Goal: Navigation & Orientation: Find specific page/section

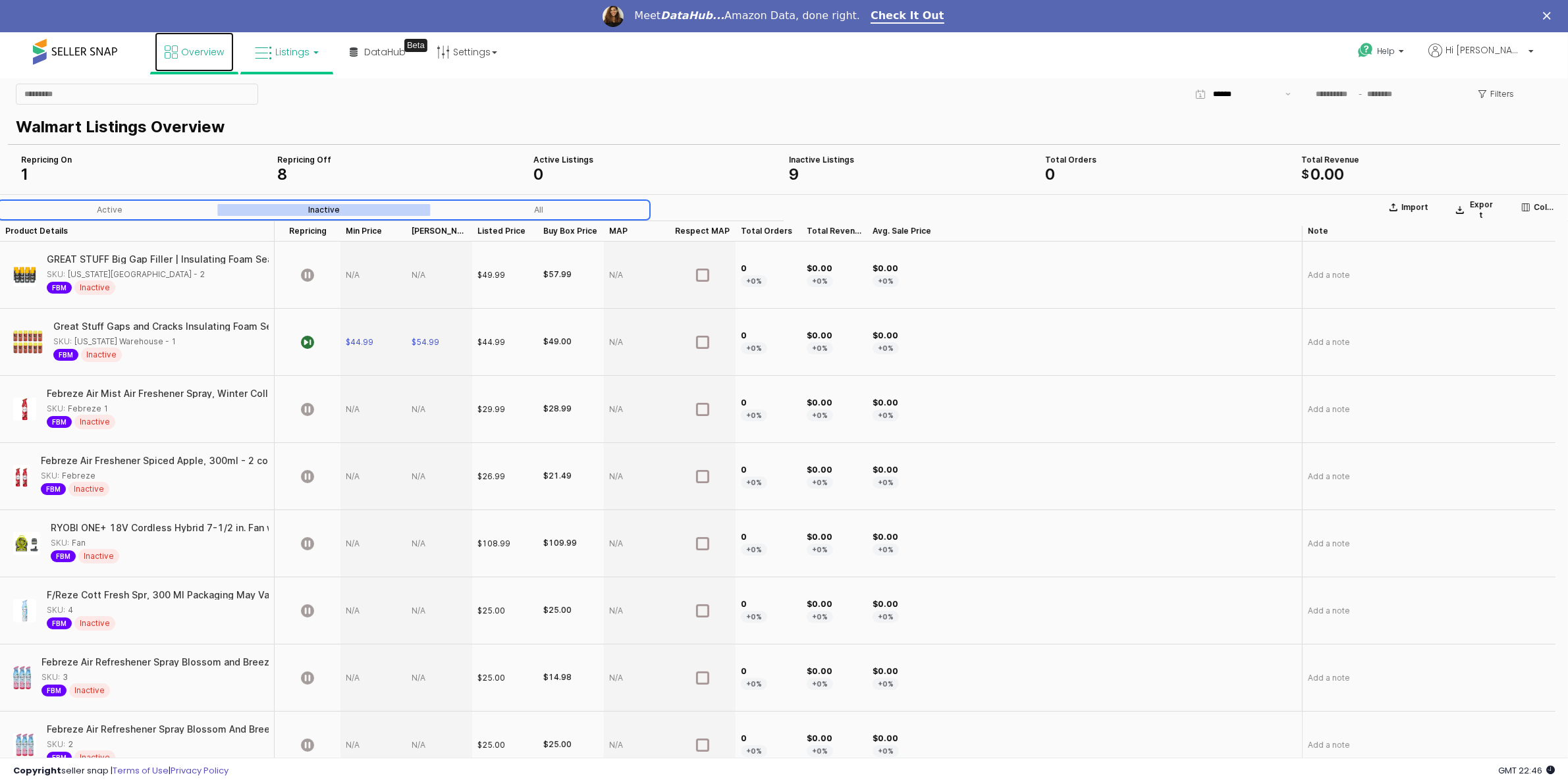
click at [175, 51] on icon at bounding box center [172, 52] width 13 height 13
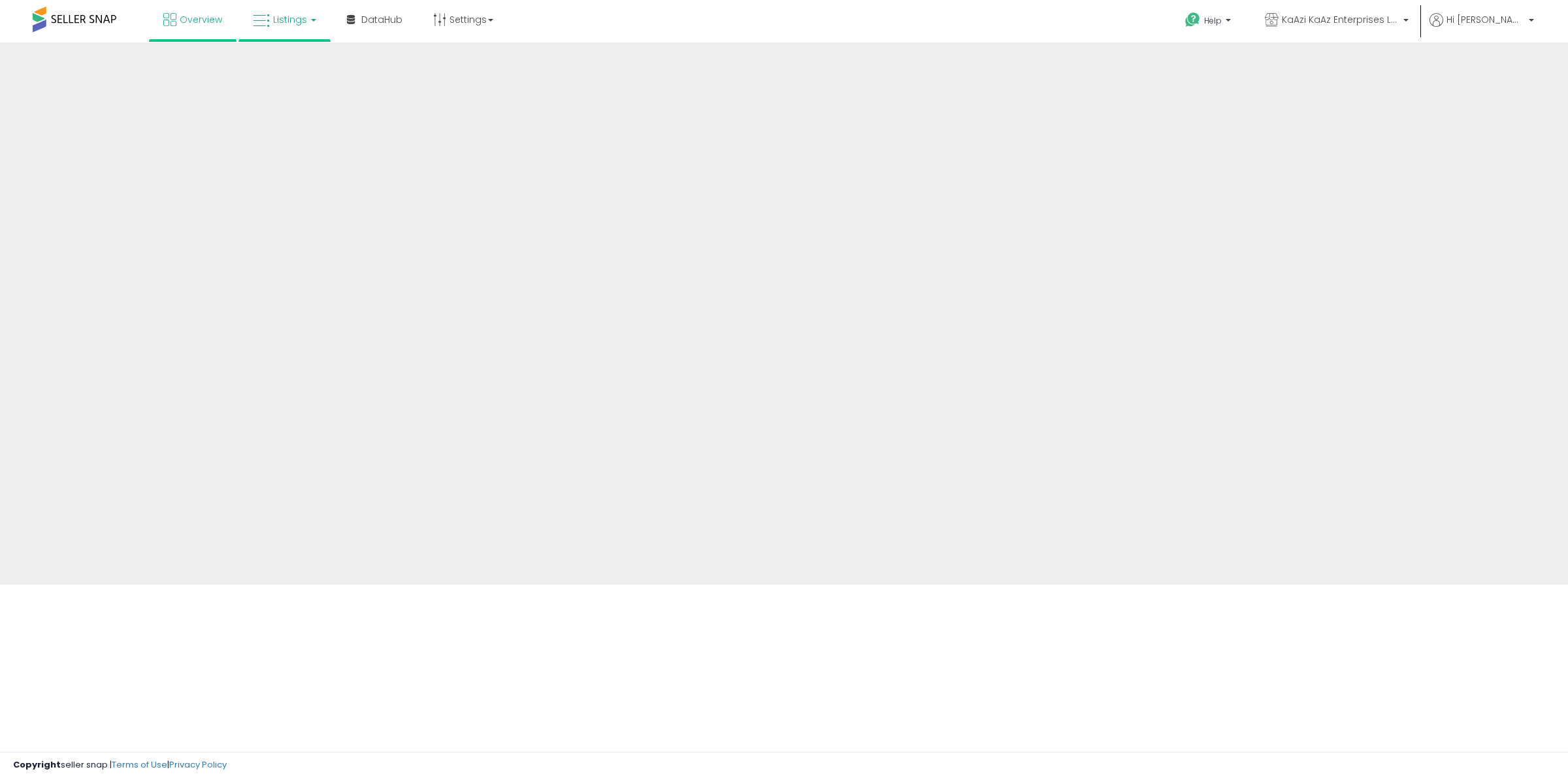
click at [284, 32] on link "Listings" at bounding box center [284, 20] width 83 height 39
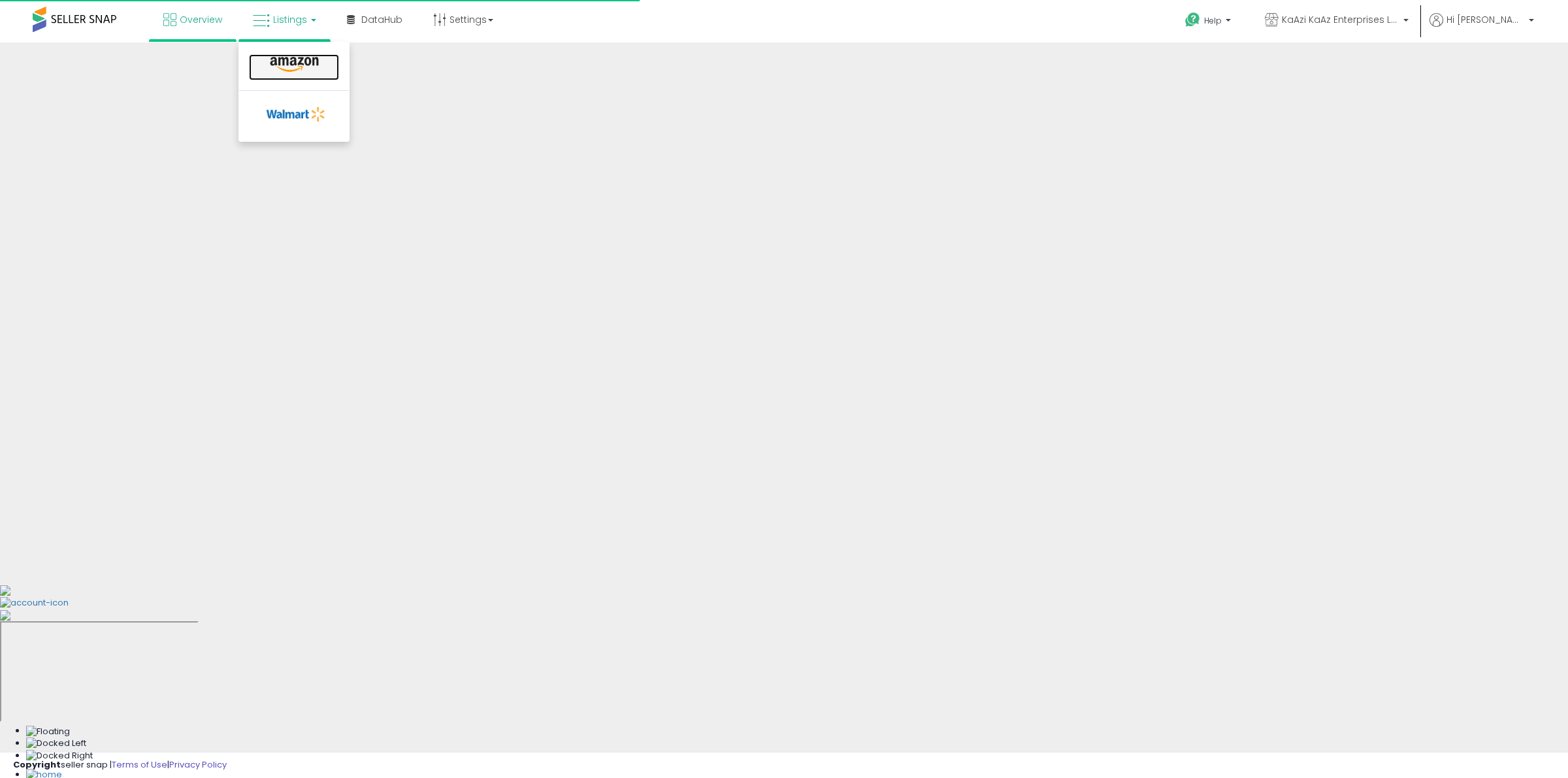
click at [289, 63] on icon at bounding box center [294, 65] width 57 height 17
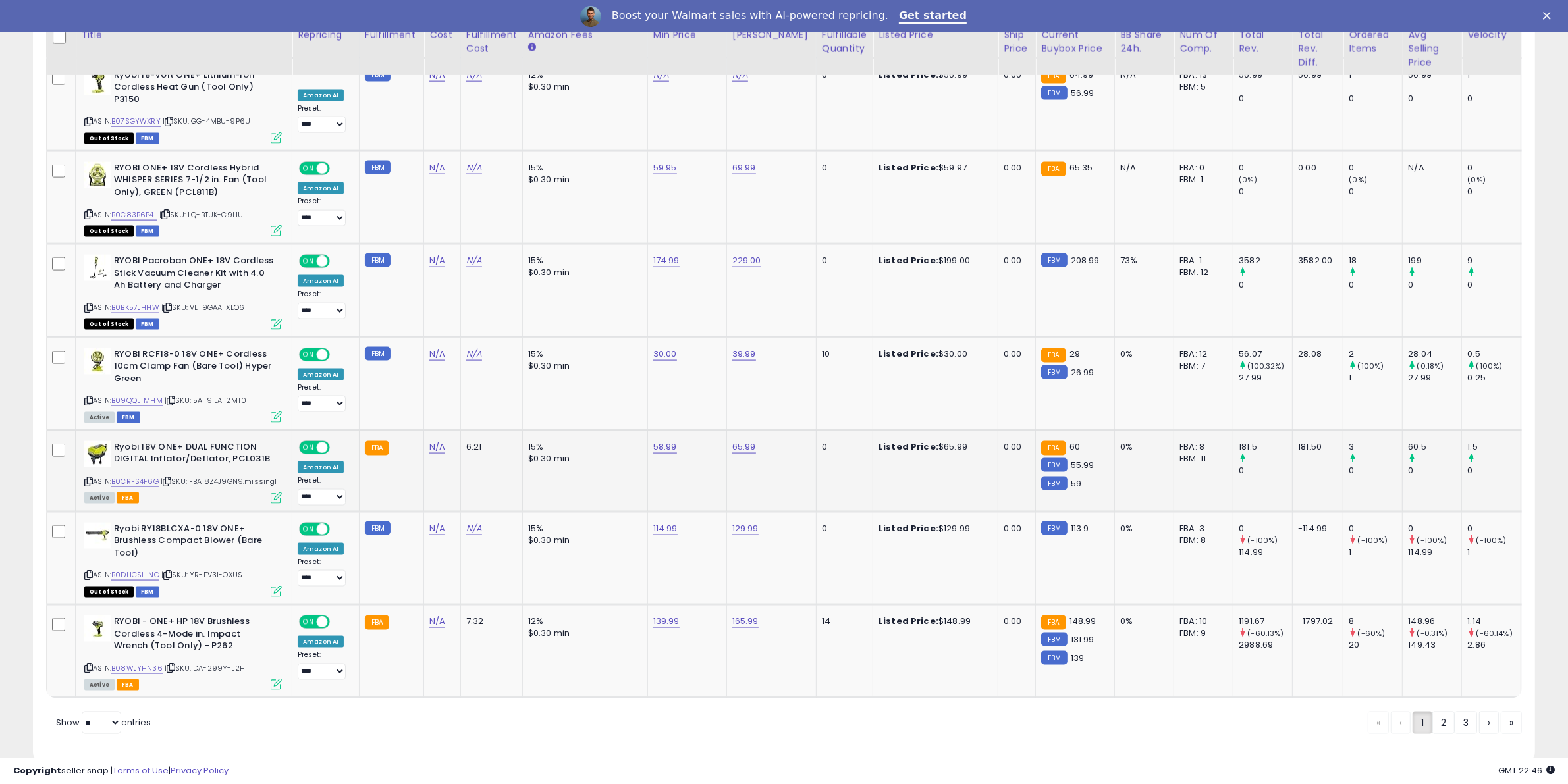
scroll to position [2357, 0]
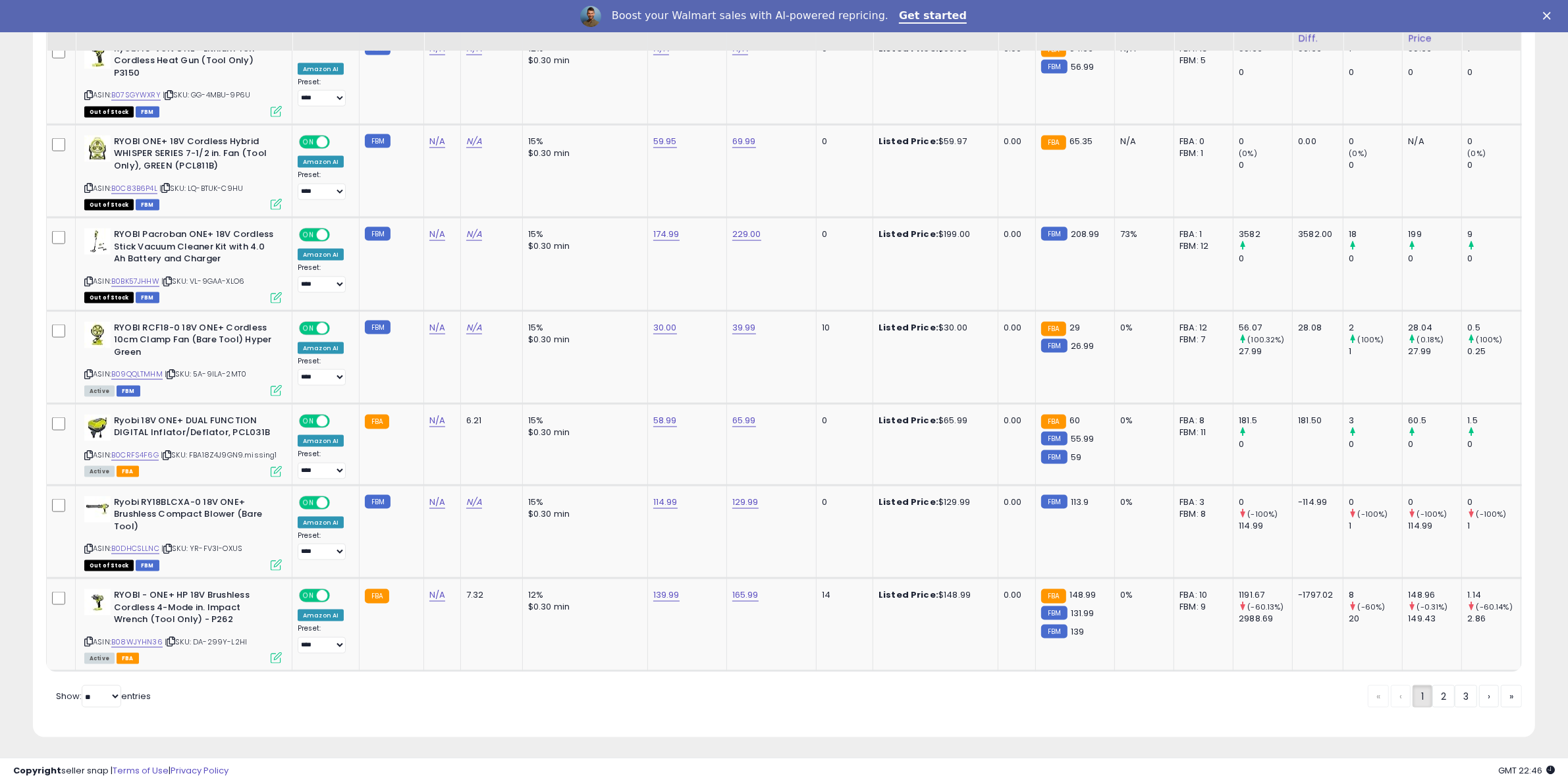
drag, startPoint x: 1434, startPoint y: 696, endPoint x: 1210, endPoint y: 637, distance: 231.6
click at [1433, 696] on link "2" at bounding box center [1444, 696] width 23 height 23
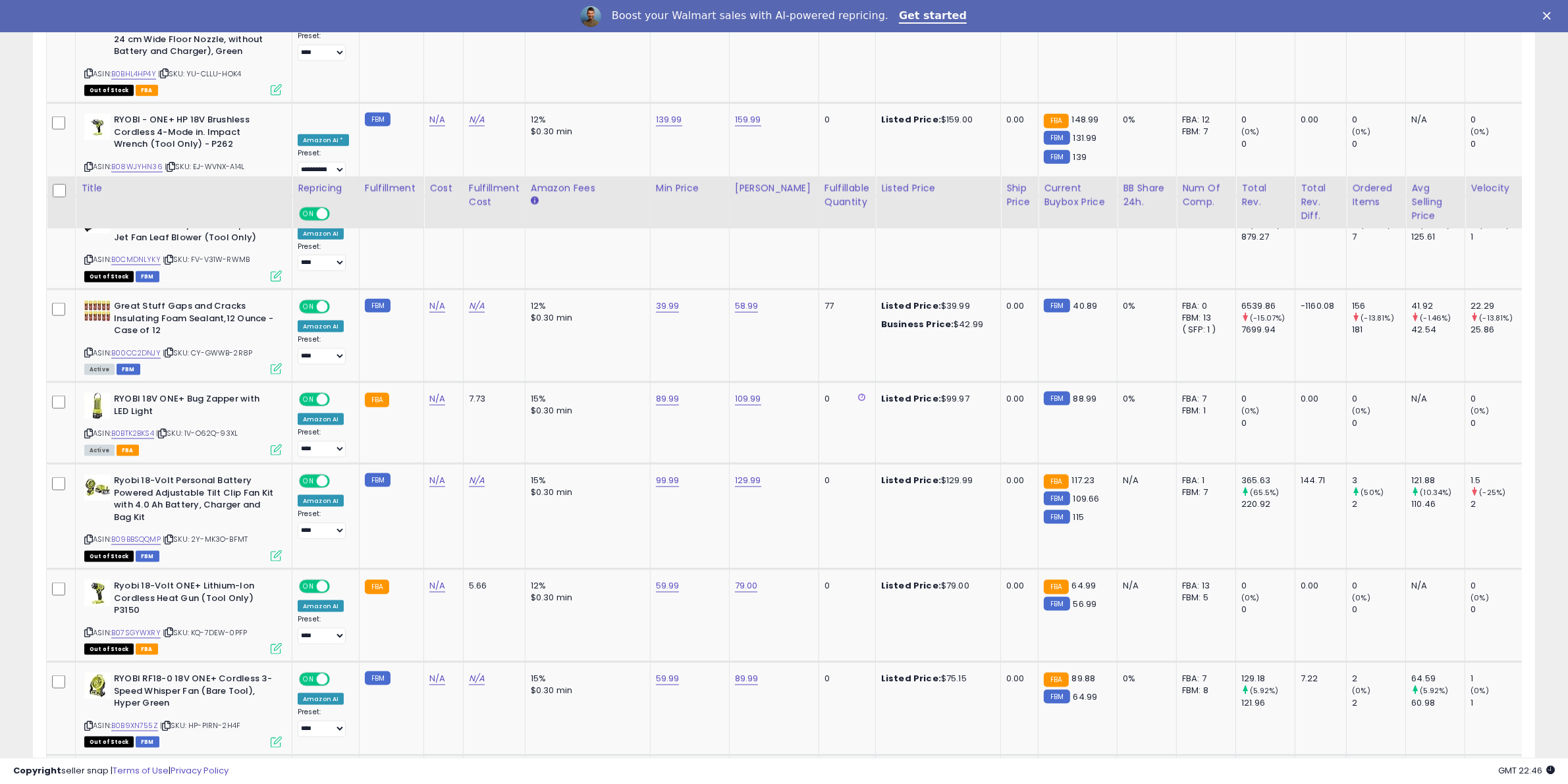
scroll to position [2429, 0]
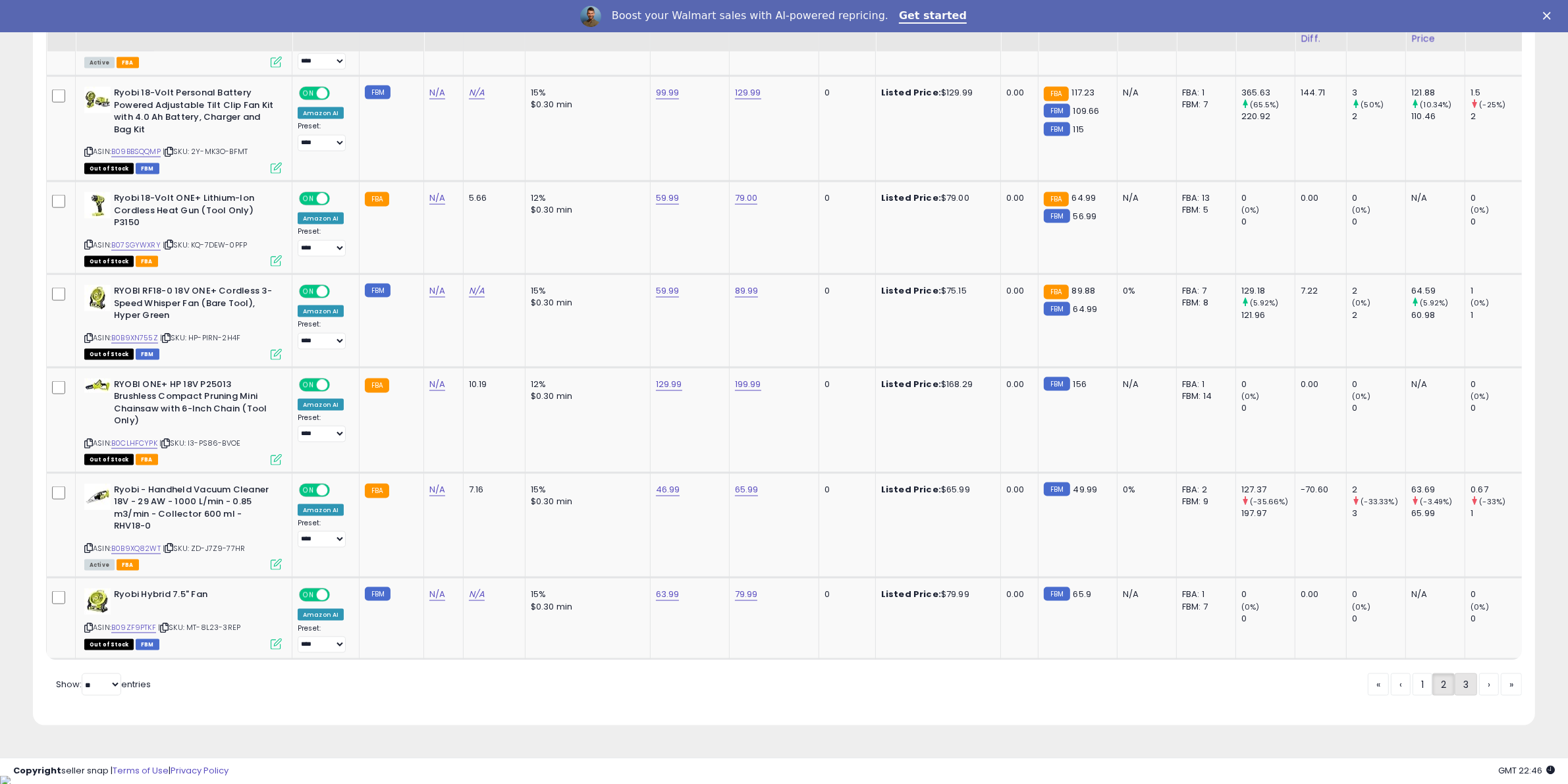
click at [1464, 691] on link "3" at bounding box center [1466, 684] width 23 height 23
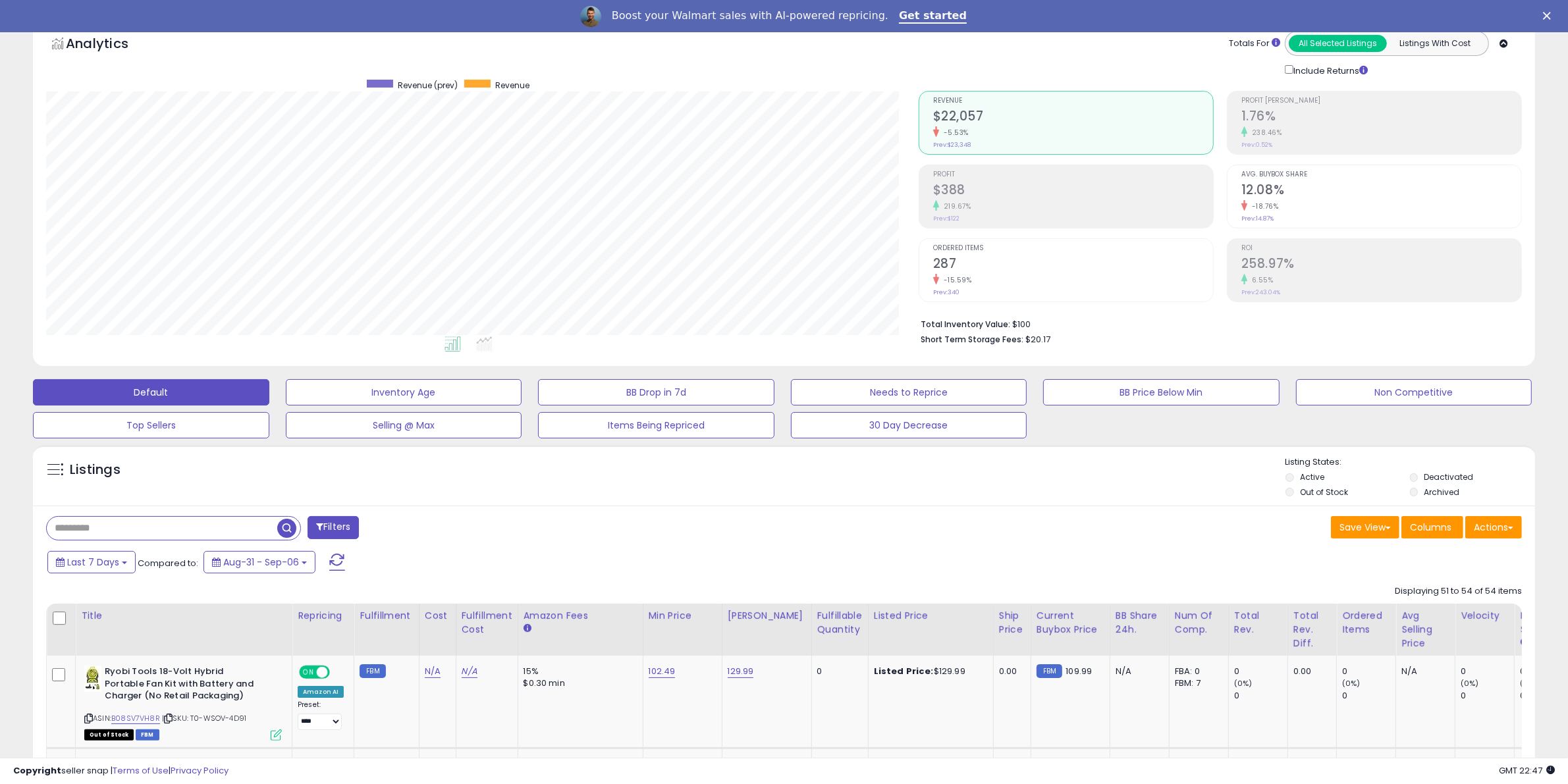
scroll to position [439, 0]
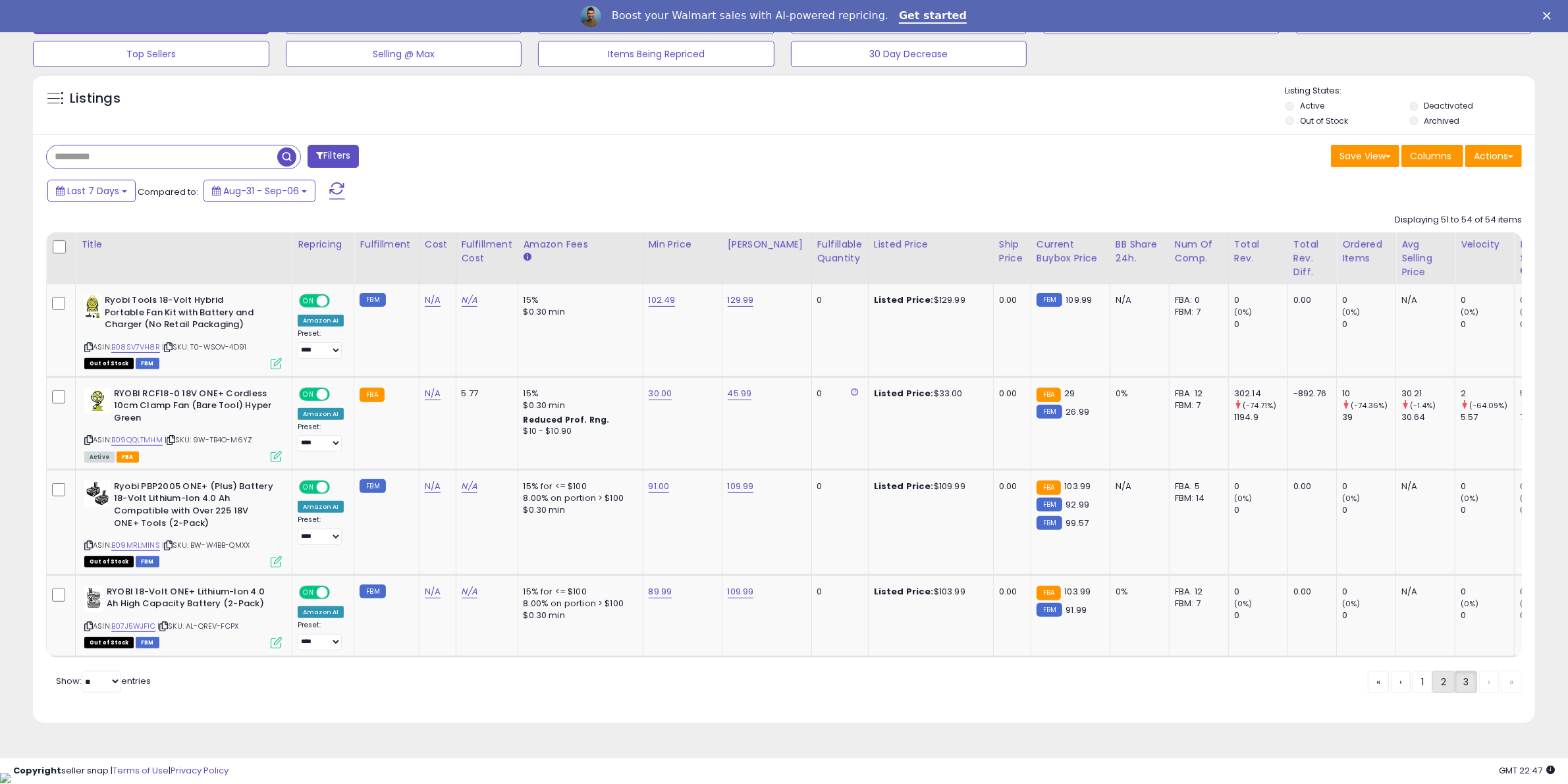
click at [1432, 692] on link "2" at bounding box center [1444, 682] width 23 height 23
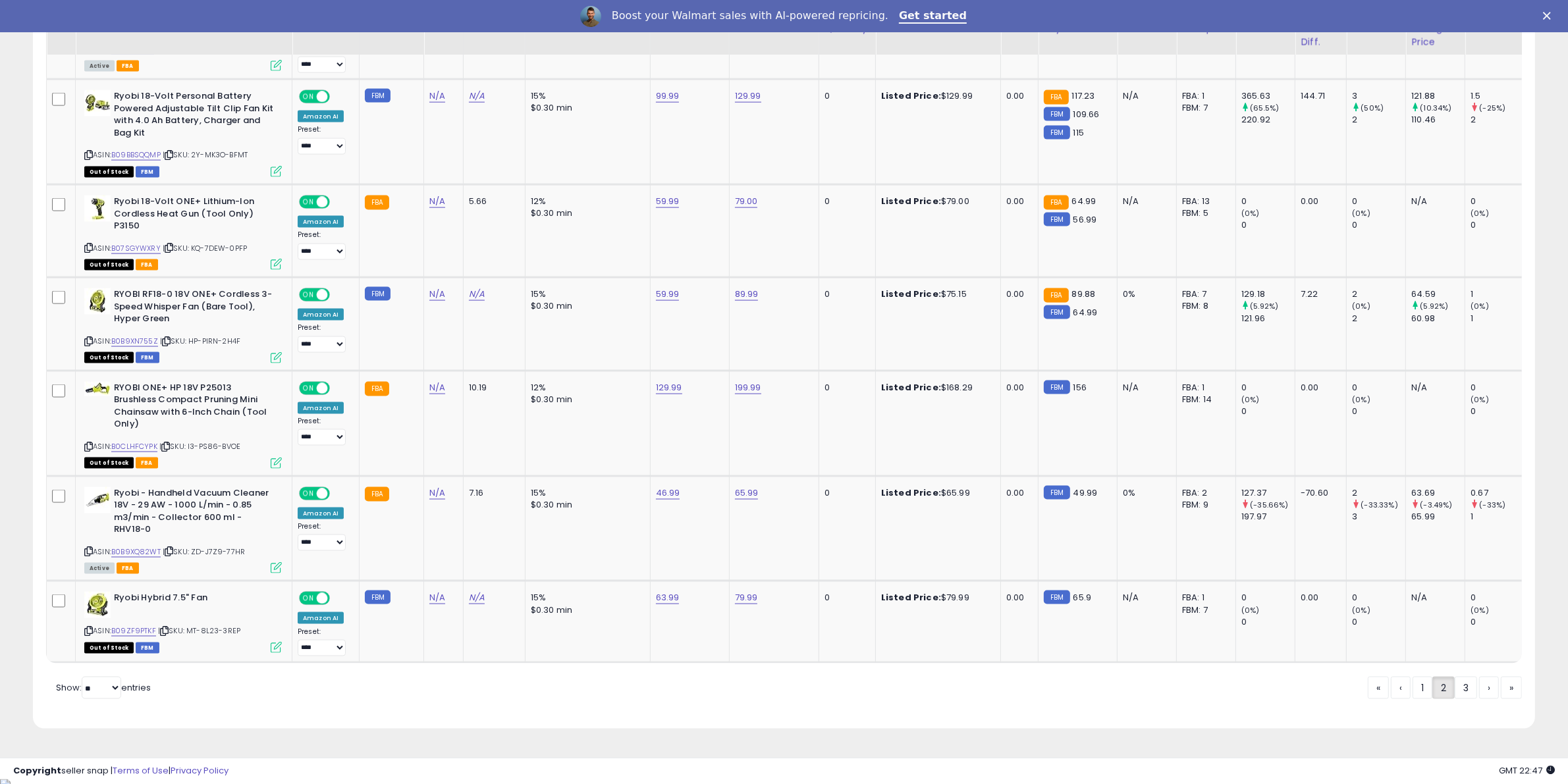
scroll to position [2429, 0]
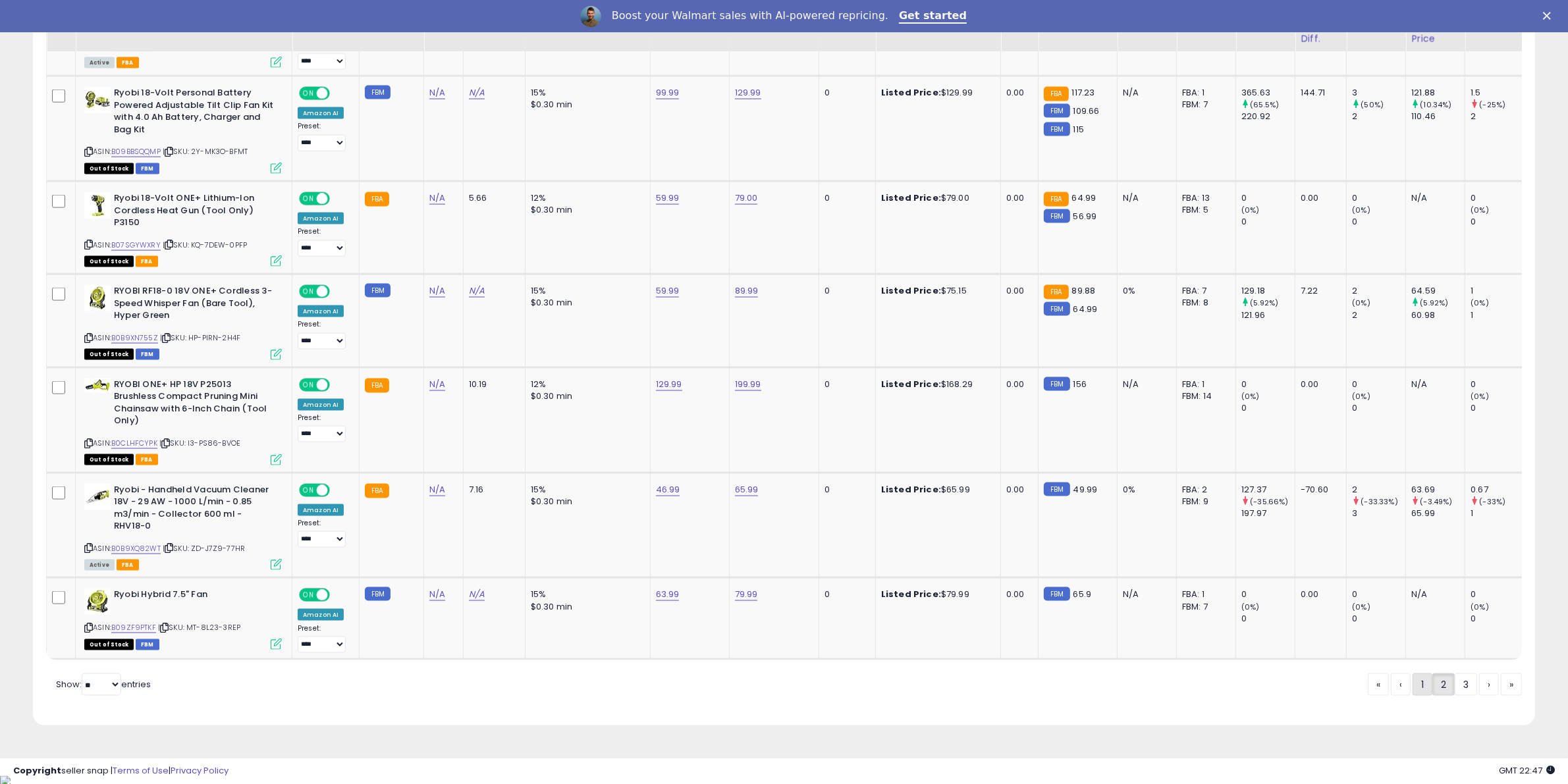
click at [1416, 694] on link "1" at bounding box center [1422, 684] width 20 height 23
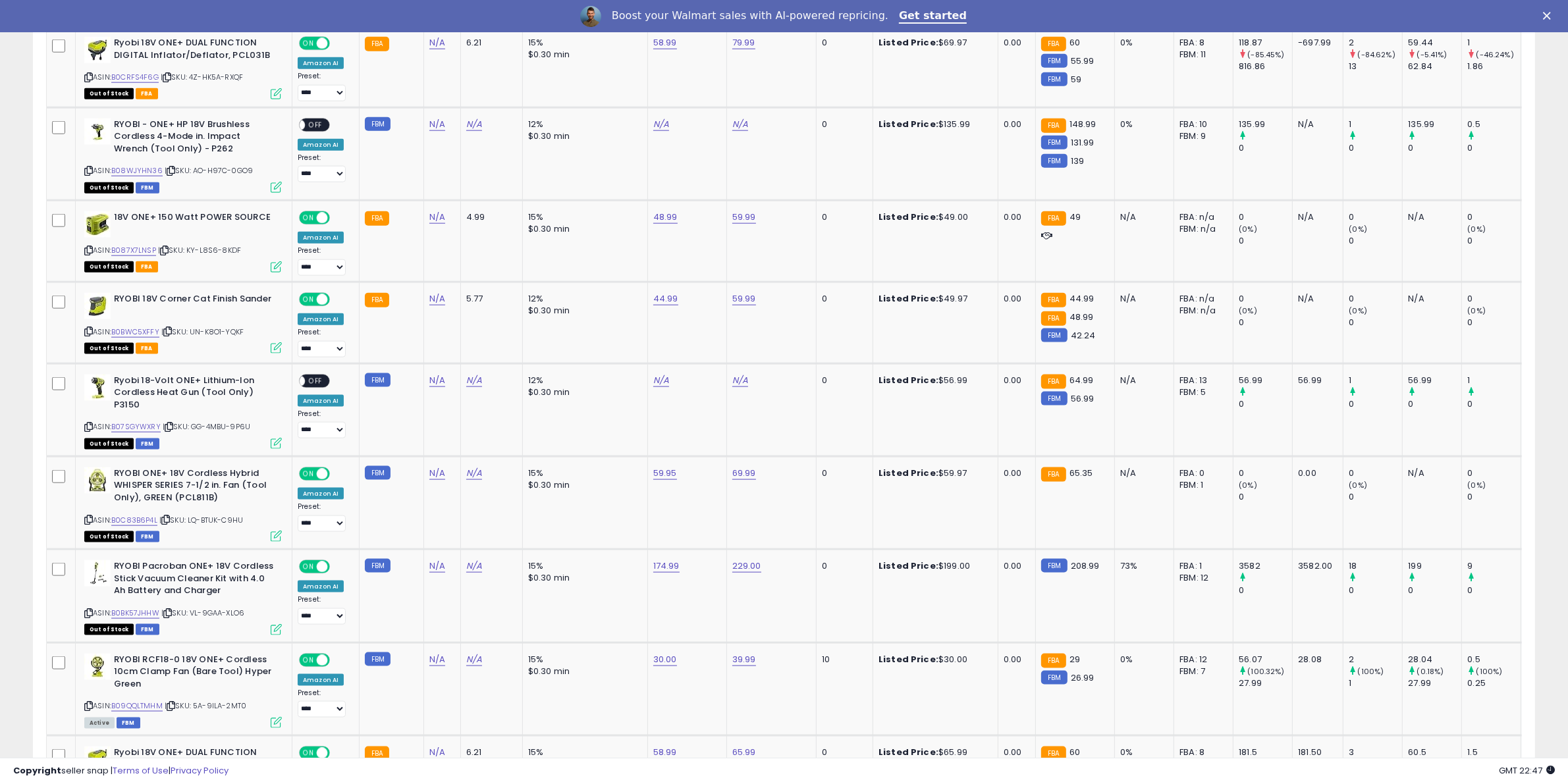
scroll to position [2042, 0]
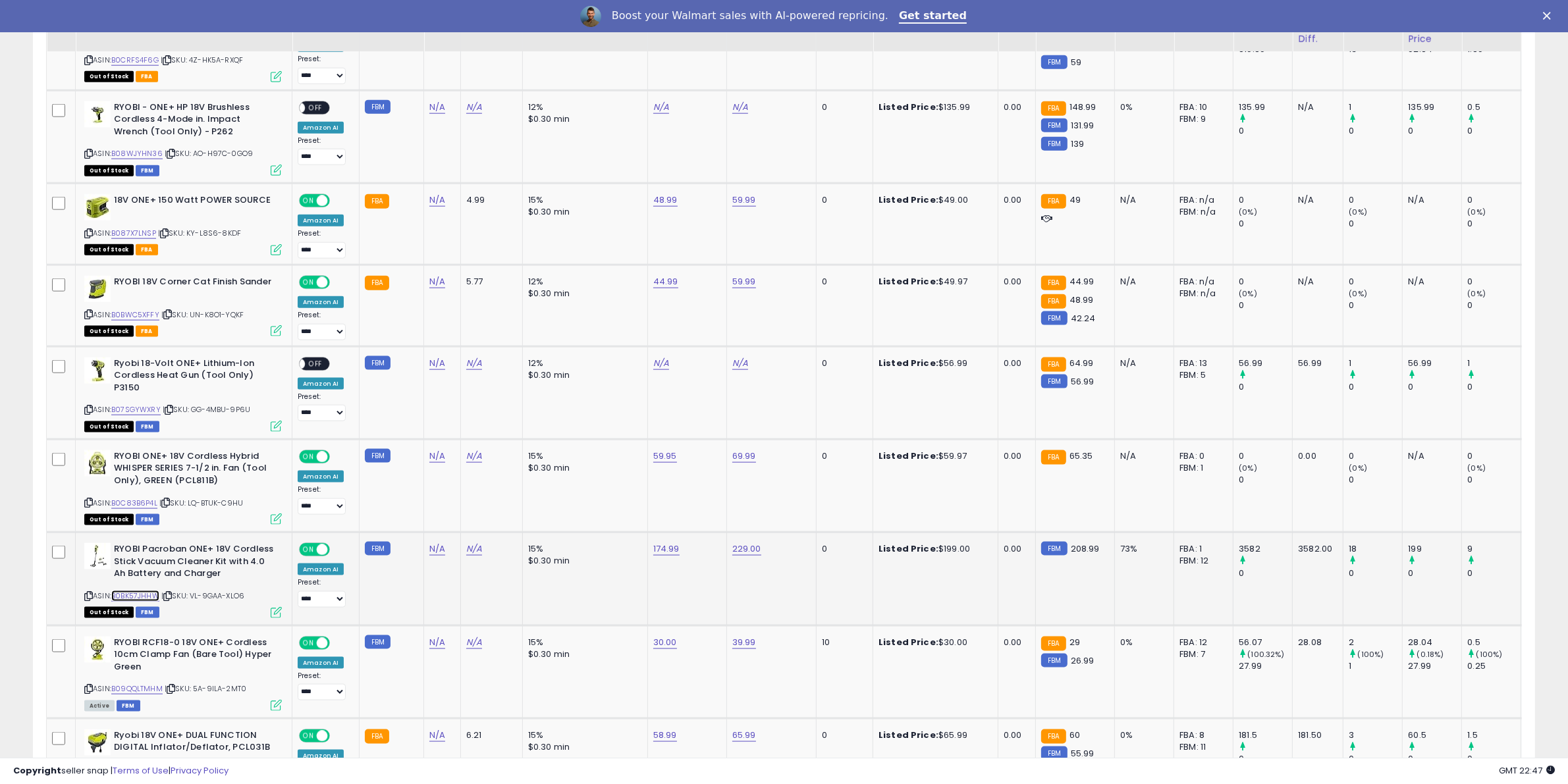
click at [158, 590] on link "B0BK57JHHW" at bounding box center [135, 596] width 48 height 11
